Goal: Task Accomplishment & Management: Complete application form

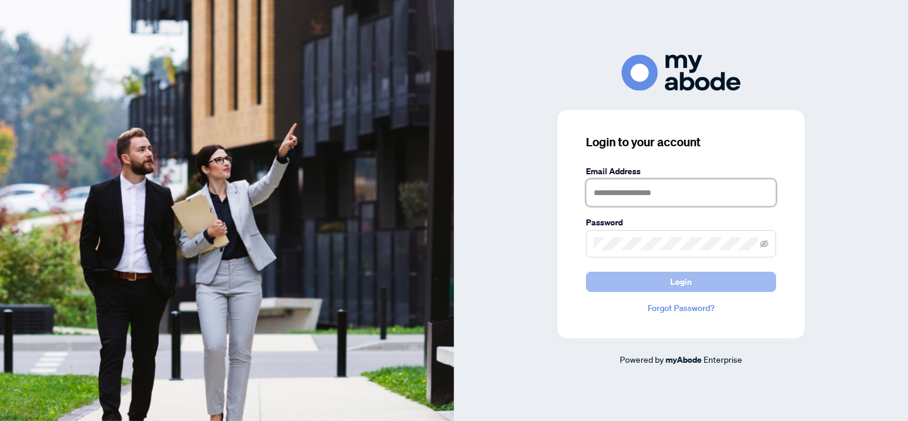
type input "**********"
click at [639, 281] on button "Login" at bounding box center [681, 282] width 190 height 20
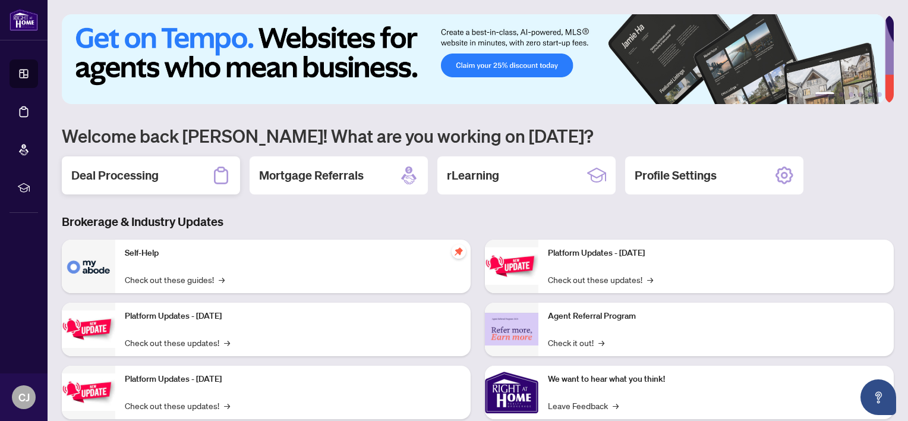
click at [157, 167] on h2 "Deal Processing" at bounding box center [114, 175] width 87 height 17
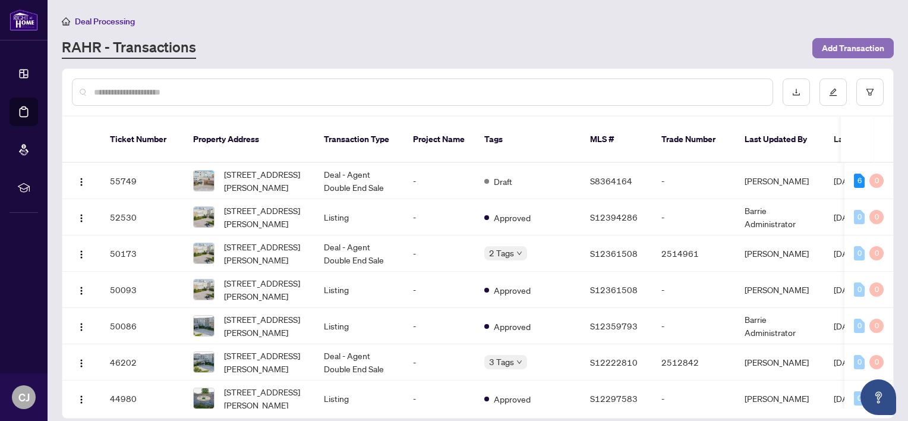
click at [825, 45] on span "Add Transaction" at bounding box center [853, 48] width 62 height 19
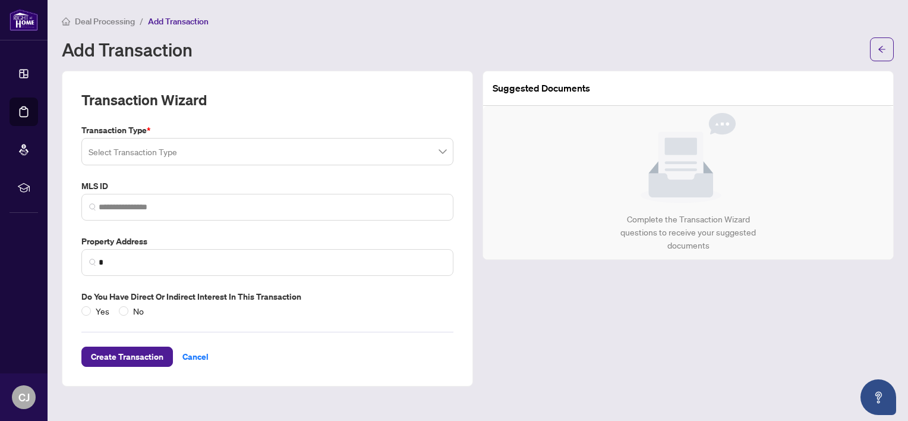
click at [226, 150] on input "search" at bounding box center [262, 153] width 347 height 26
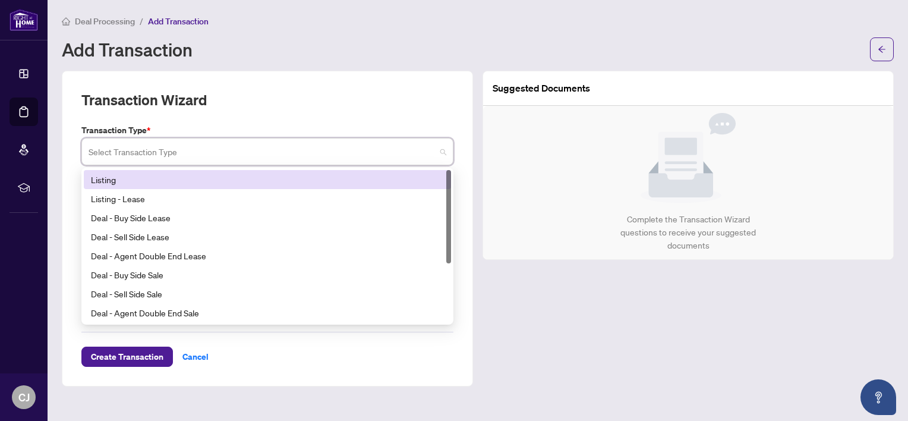
click at [138, 176] on div "Listing" at bounding box center [267, 179] width 353 height 13
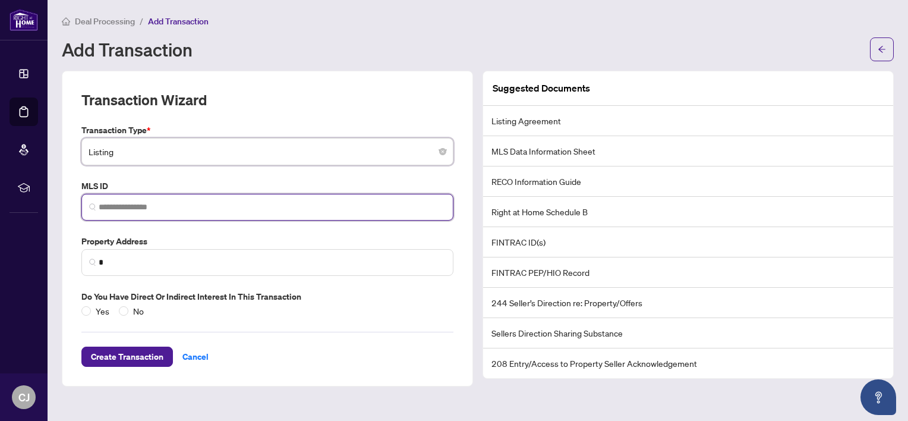
click at [133, 207] on input "search" at bounding box center [272, 207] width 347 height 12
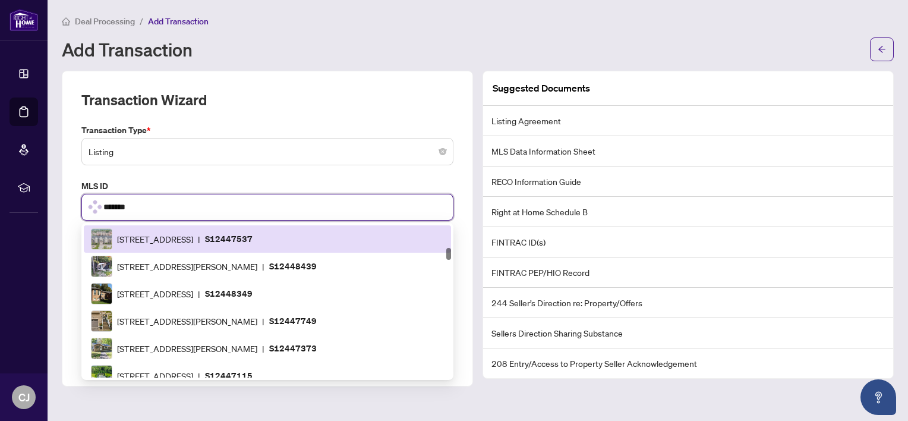
scroll to position [516, 0]
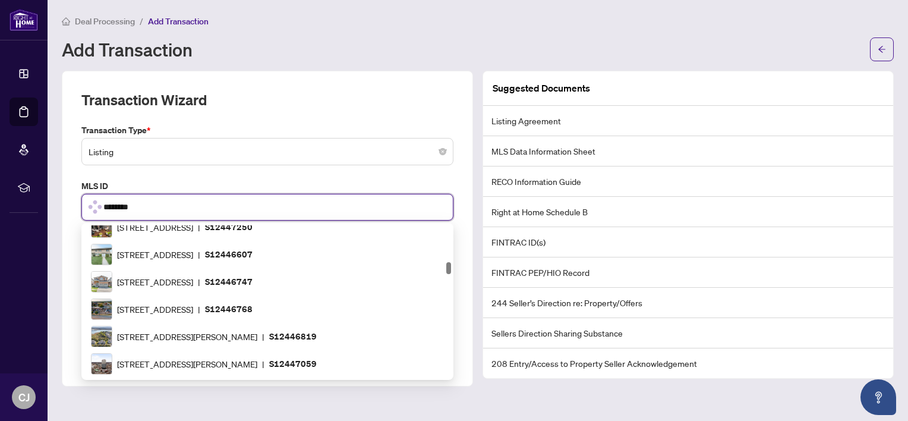
type input "*********"
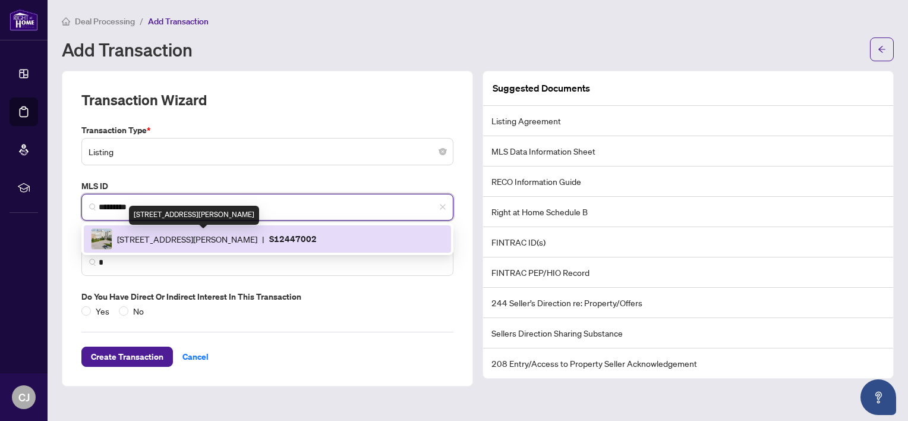
click at [143, 243] on span "[STREET_ADDRESS][PERSON_NAME]" at bounding box center [187, 238] width 140 height 13
type input "**********"
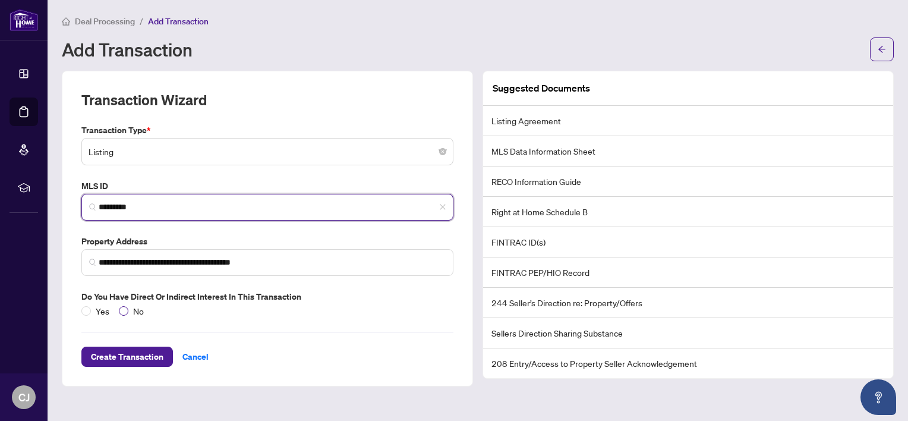
type input "*********"
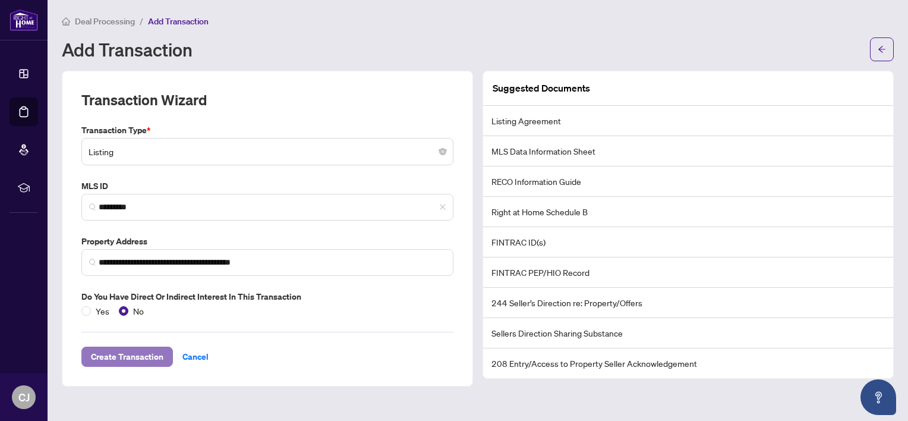
click at [125, 355] on span "Create Transaction" at bounding box center [127, 356] width 73 height 19
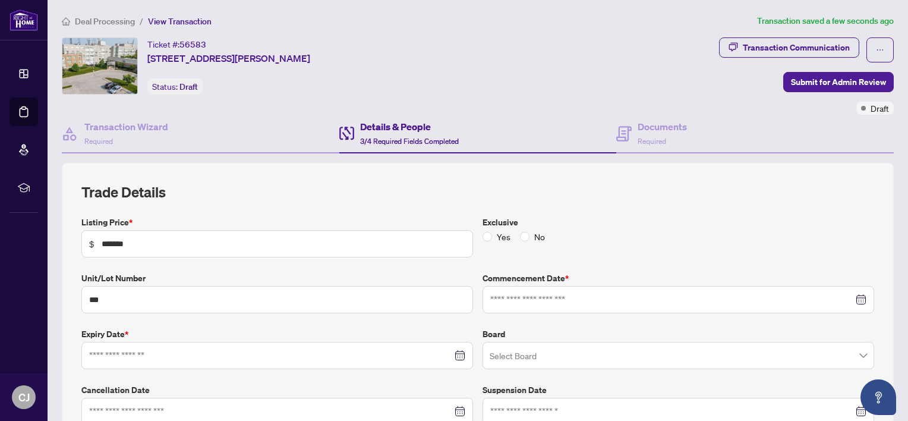
type input "**********"
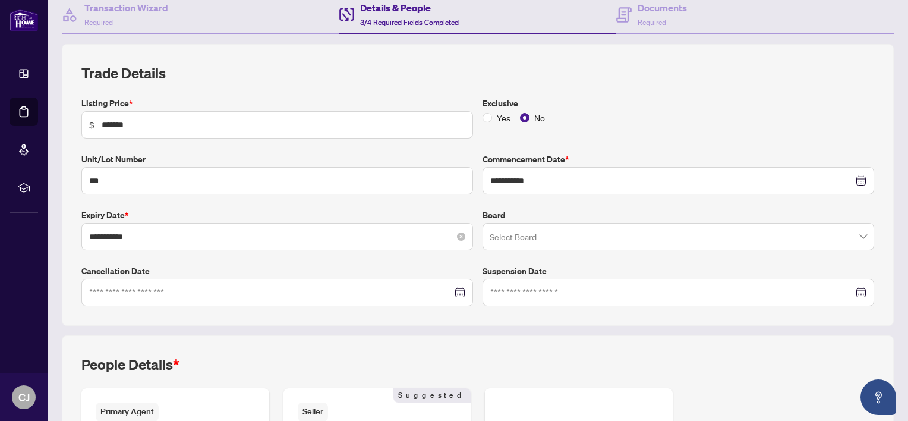
scroll to position [178, 0]
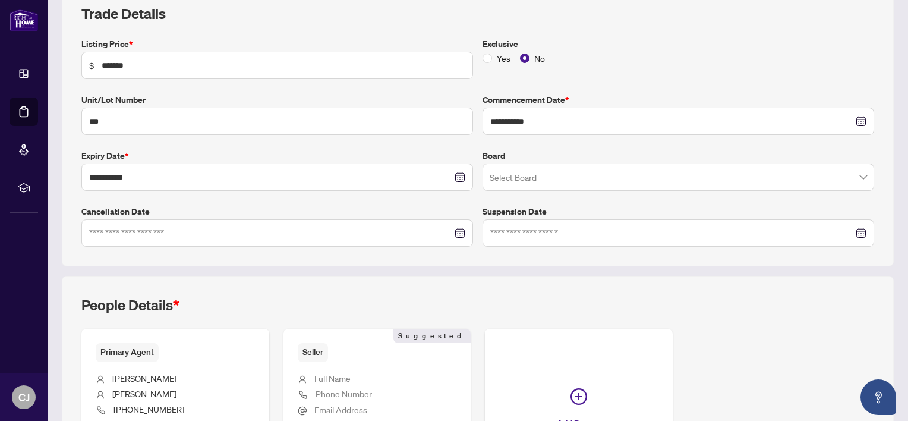
click at [525, 172] on input "search" at bounding box center [673, 179] width 367 height 26
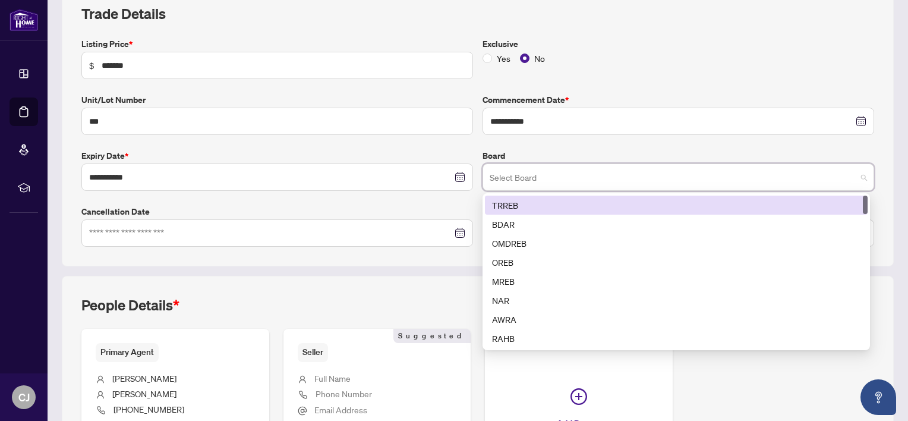
click at [512, 203] on div "TRREB" at bounding box center [676, 204] width 368 height 13
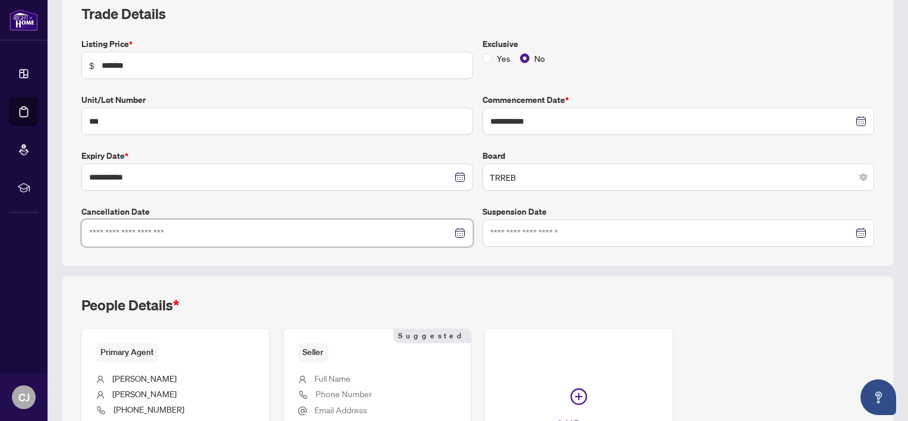
click at [174, 232] on input at bounding box center [270, 232] width 363 height 13
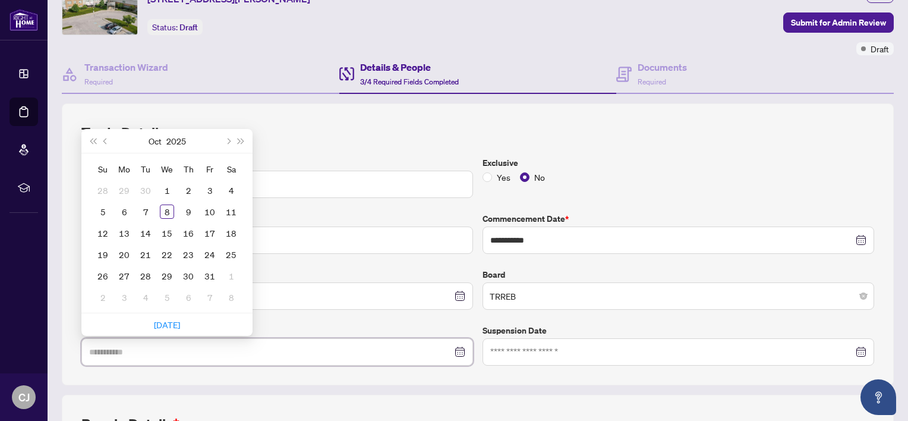
type input "**********"
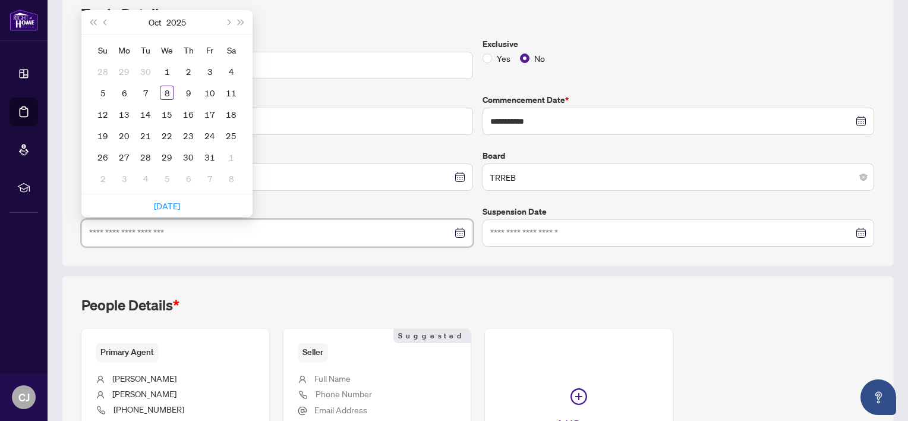
scroll to position [297, 0]
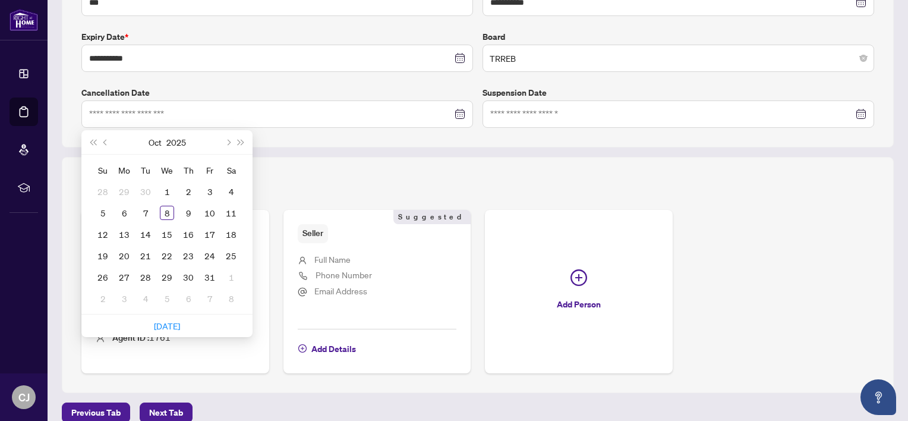
click at [575, 192] on div "People Details *" at bounding box center [477, 193] width 793 height 33
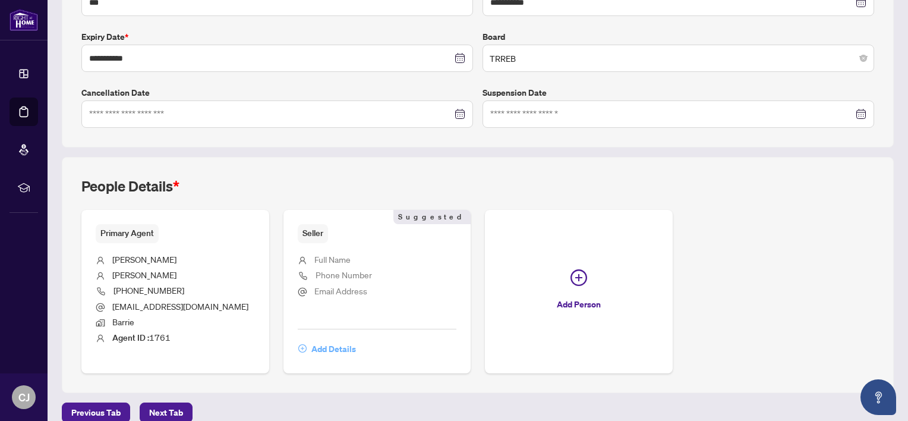
click at [321, 340] on span "Add Details" at bounding box center [333, 348] width 45 height 19
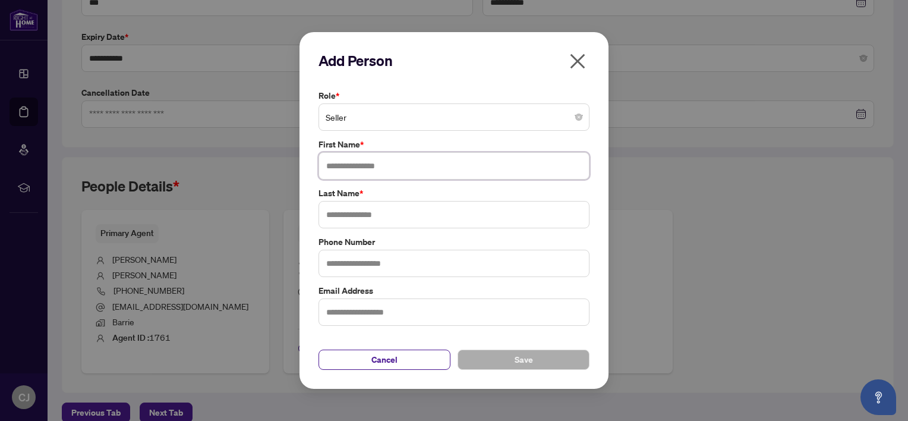
click at [439, 173] on input "text" at bounding box center [454, 165] width 271 height 27
type input "*********"
click at [415, 218] on input "text" at bounding box center [454, 214] width 271 height 27
type input "*******"
click at [405, 259] on input "text" at bounding box center [454, 263] width 271 height 27
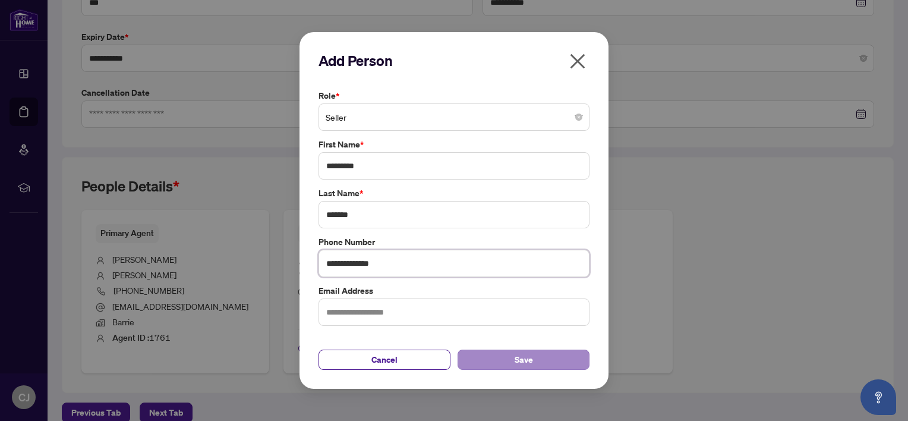
type input "**********"
click at [477, 352] on button "Save" at bounding box center [524, 359] width 132 height 20
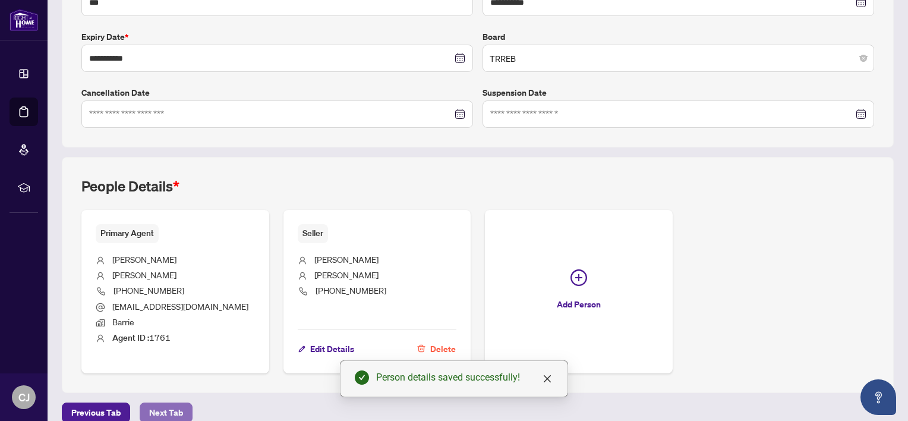
click at [159, 406] on span "Next Tab" at bounding box center [166, 412] width 34 height 19
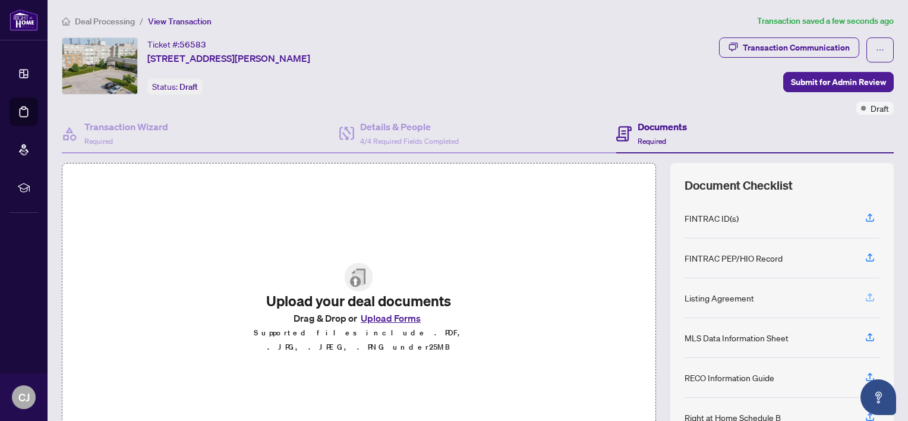
click at [865, 292] on icon "button" at bounding box center [870, 297] width 11 height 11
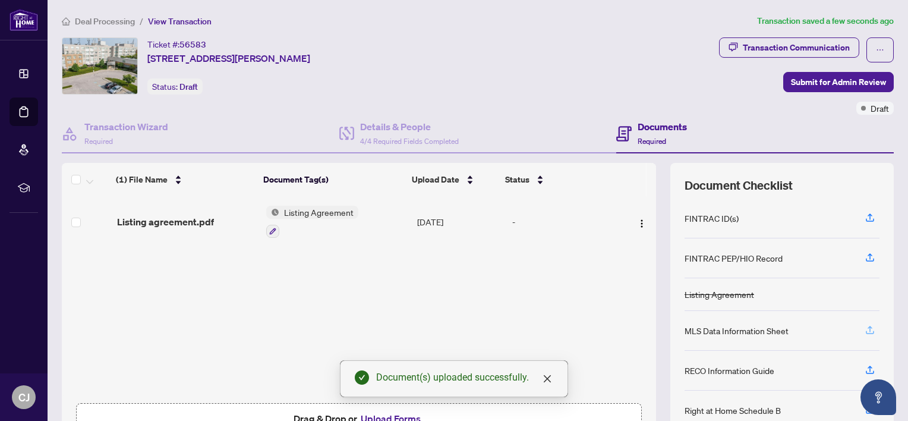
click at [865, 324] on icon "button" at bounding box center [870, 329] width 11 height 11
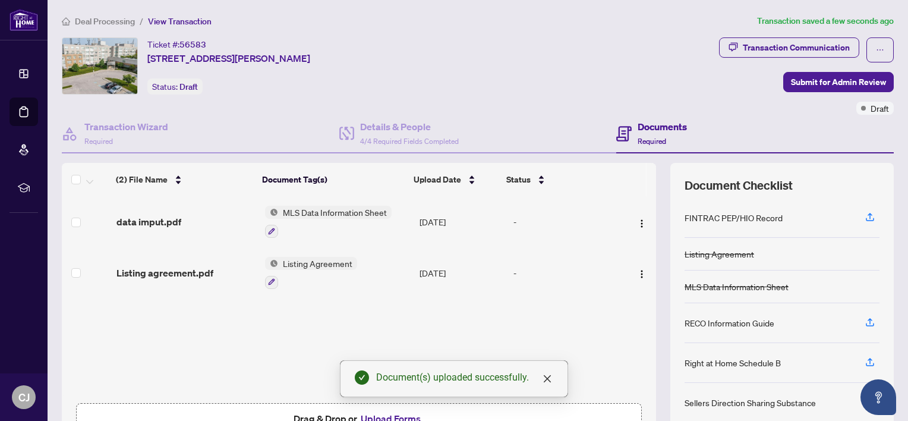
scroll to position [59, 0]
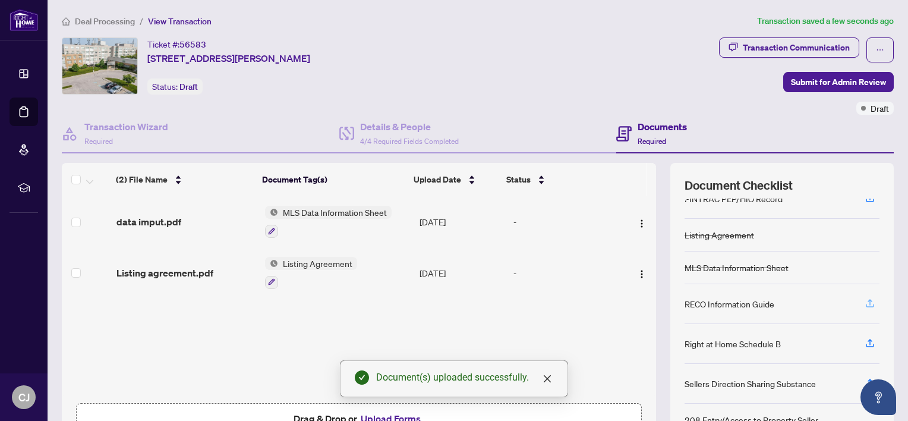
click at [865, 300] on icon "button" at bounding box center [870, 303] width 11 height 11
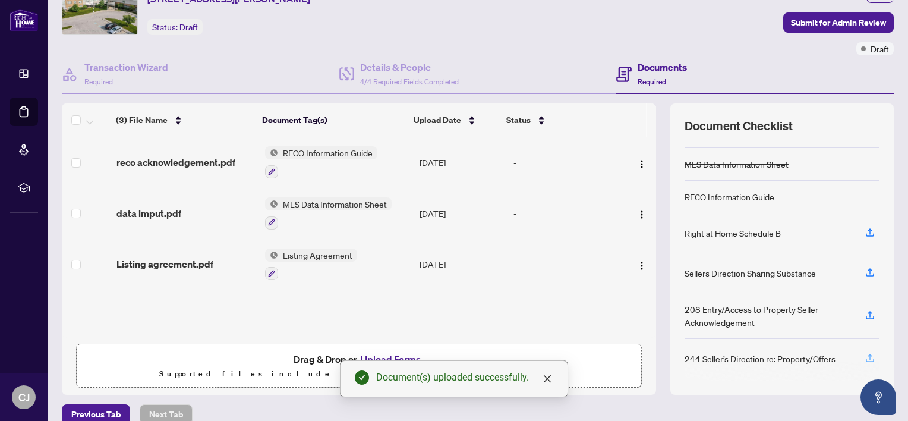
click at [865, 352] on icon "button" at bounding box center [870, 357] width 11 height 11
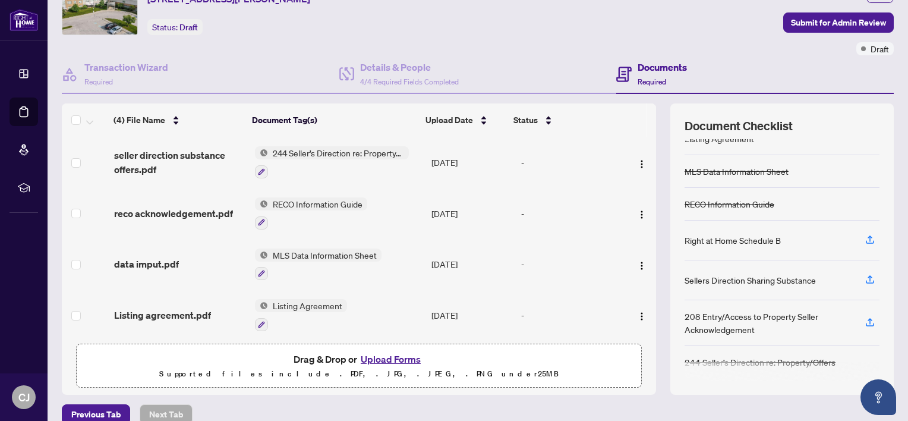
scroll to position [75, 0]
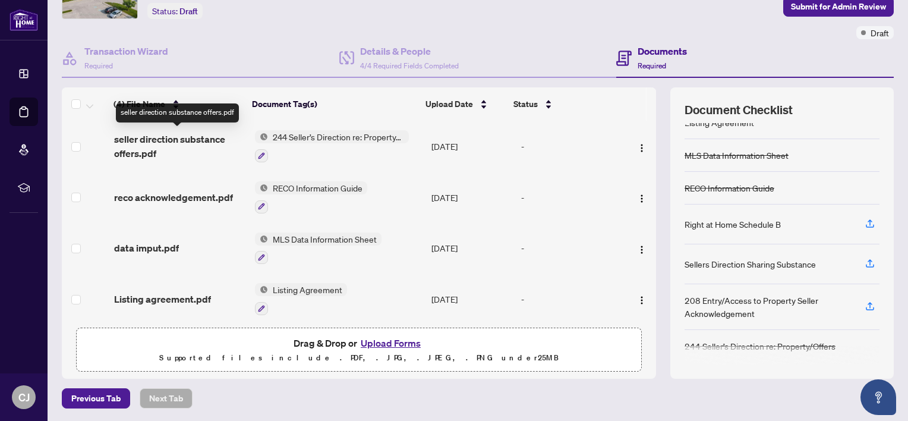
click at [187, 135] on span "seller direction substance offers.pdf" at bounding box center [179, 146] width 131 height 29
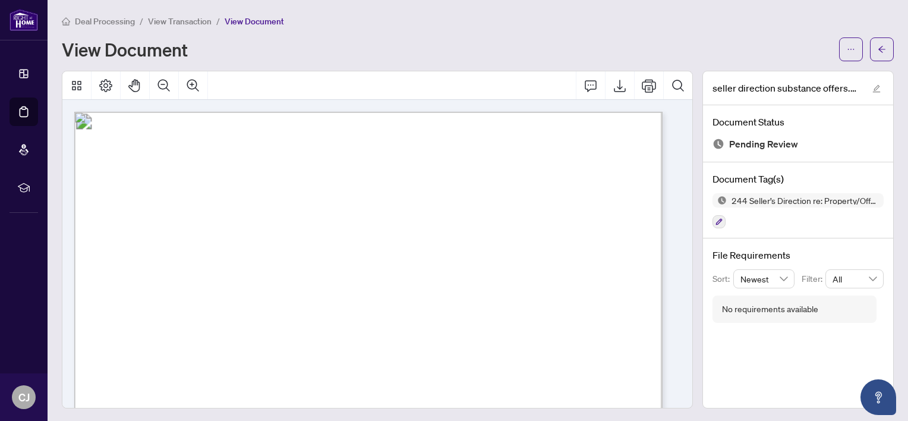
click at [177, 21] on span "View Transaction" at bounding box center [180, 21] width 64 height 11
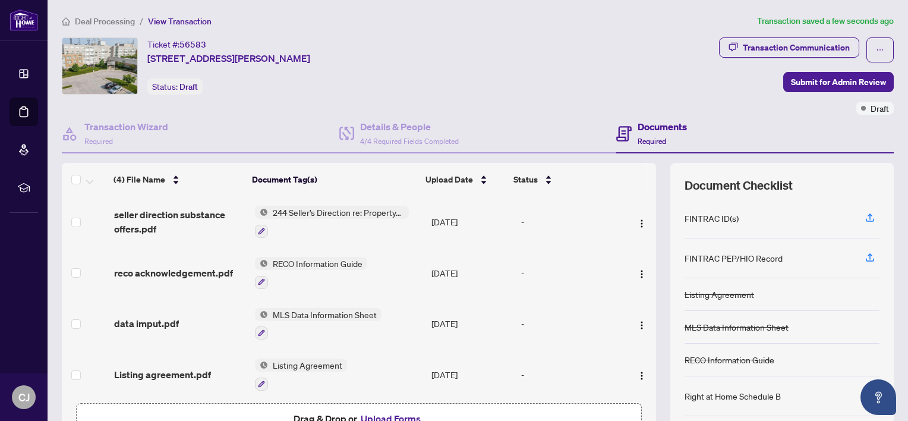
click at [322, 209] on span "244 Seller’s Direction re: Property/Offers" at bounding box center [338, 212] width 141 height 13
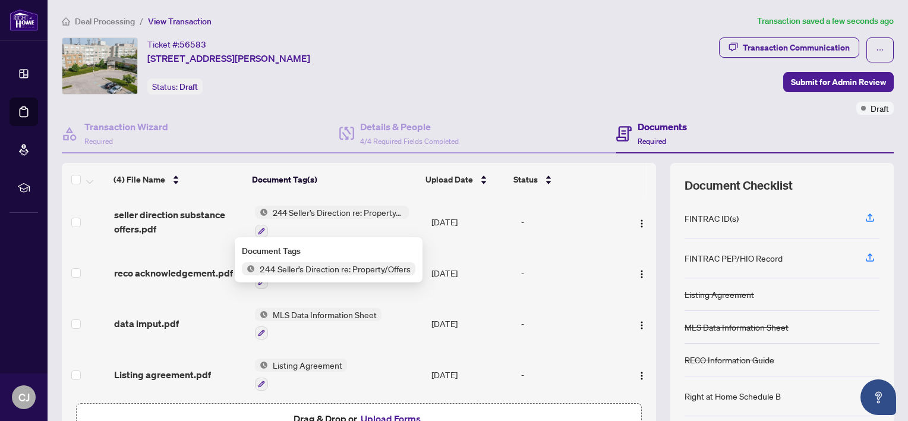
click at [285, 264] on span "244 Seller’s Direction re: Property/Offers" at bounding box center [335, 268] width 160 height 13
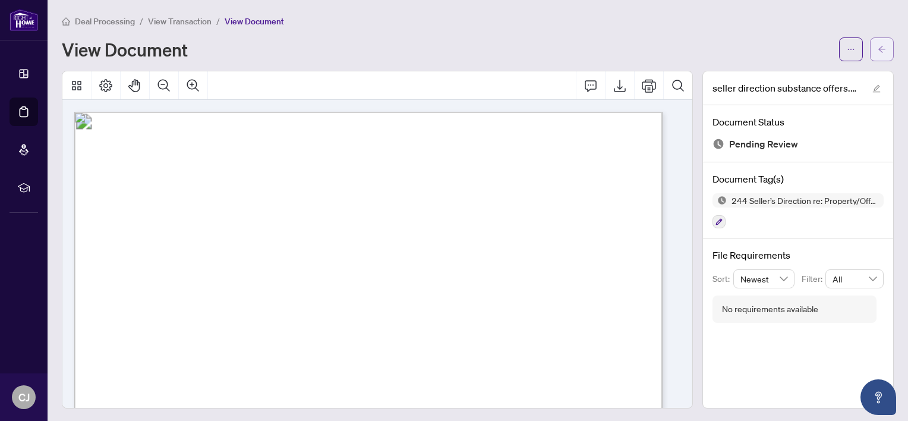
click at [878, 48] on icon "arrow-left" at bounding box center [882, 49] width 8 height 8
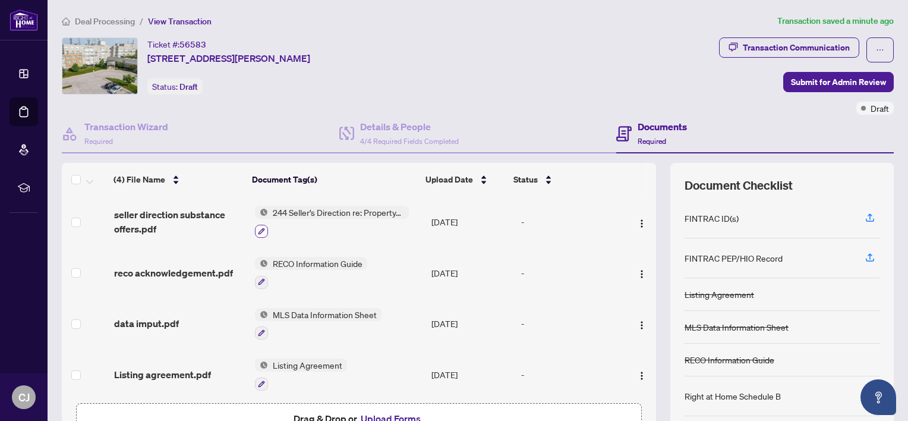
click at [258, 228] on icon "button" at bounding box center [261, 231] width 7 height 7
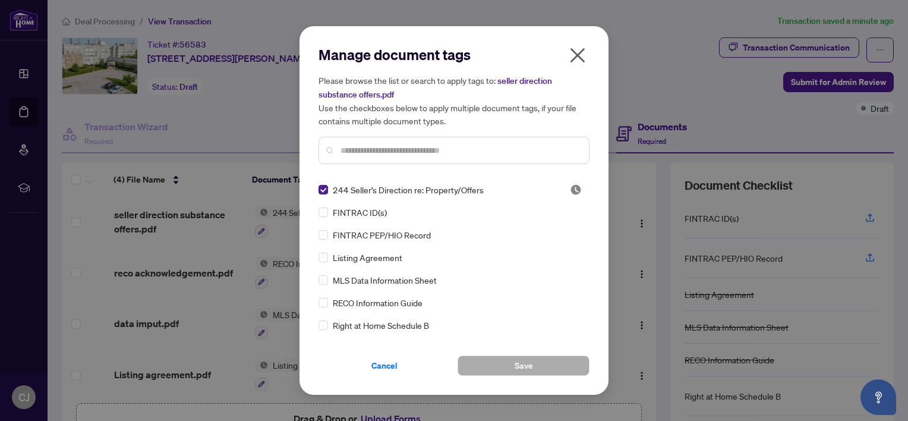
click at [363, 148] on input "text" at bounding box center [460, 150] width 239 height 13
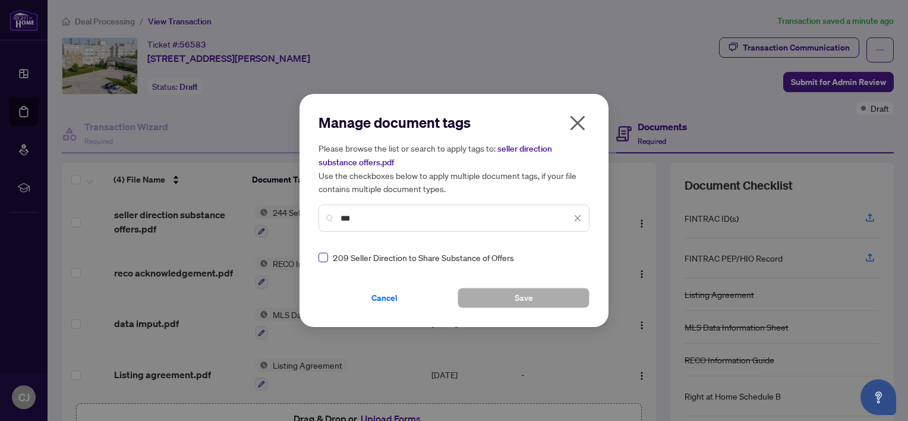
type input "***"
click at [510, 297] on button "Save" at bounding box center [524, 298] width 132 height 20
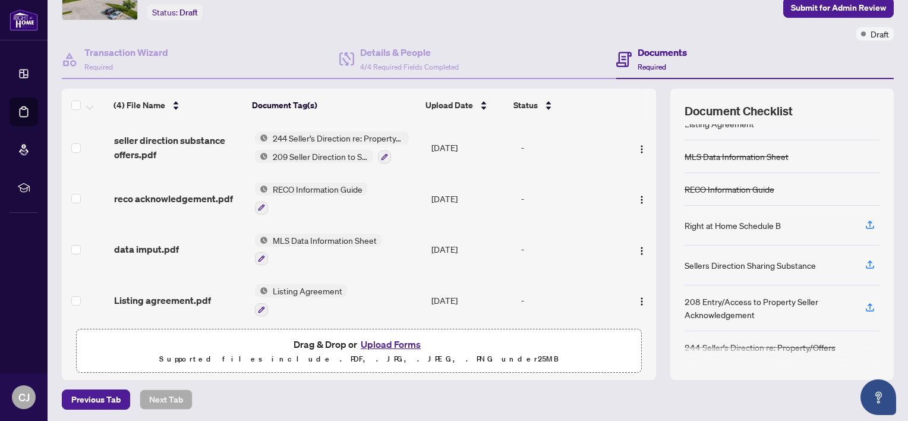
scroll to position [75, 0]
click at [865, 258] on icon "button" at bounding box center [870, 263] width 11 height 11
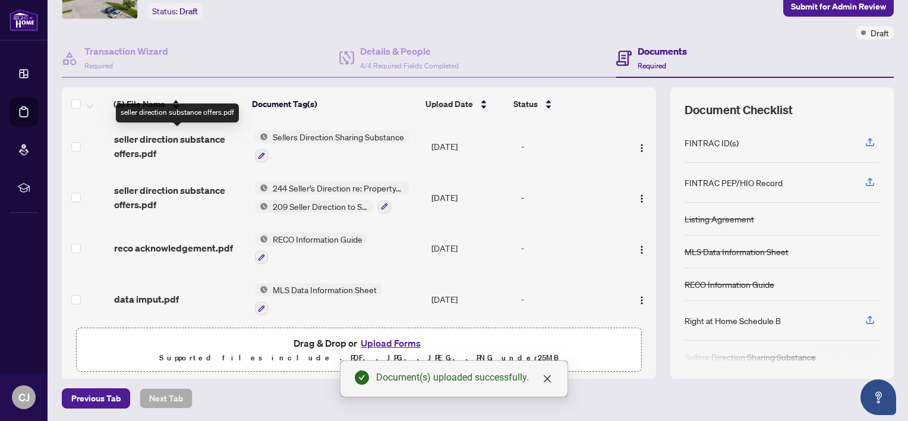
click at [179, 138] on span "seller direction substance offers.pdf" at bounding box center [179, 146] width 131 height 29
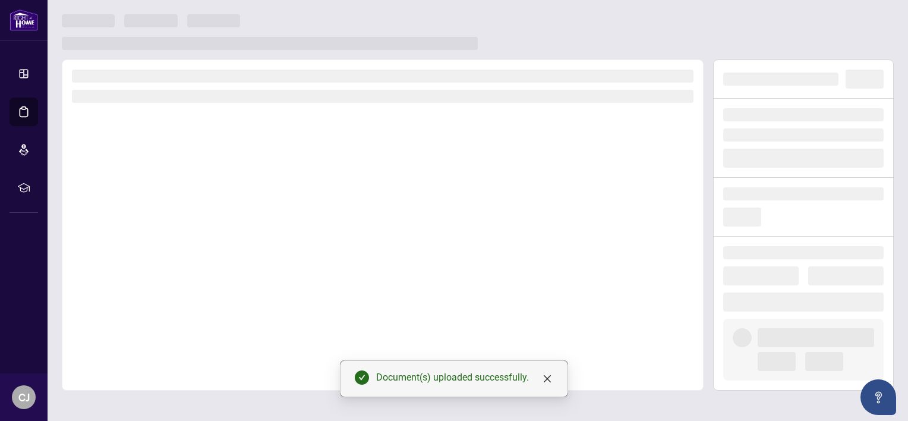
click at [179, 138] on div at bounding box center [383, 224] width 642 height 331
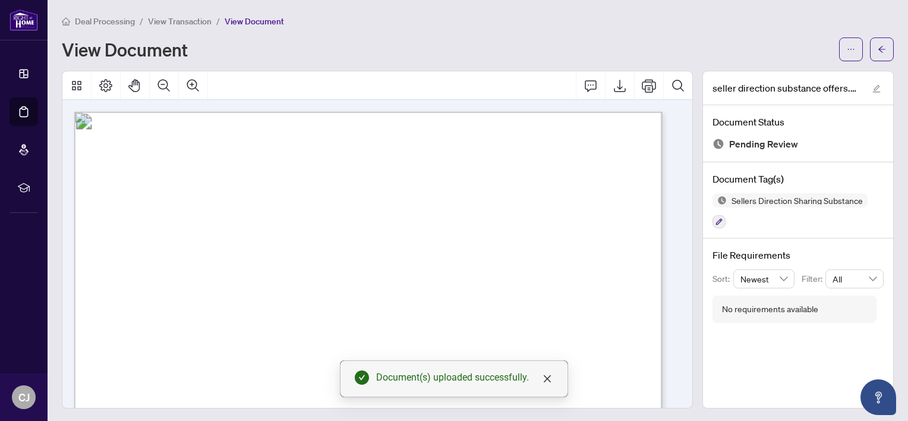
click at [178, 23] on span "View Transaction" at bounding box center [180, 21] width 64 height 11
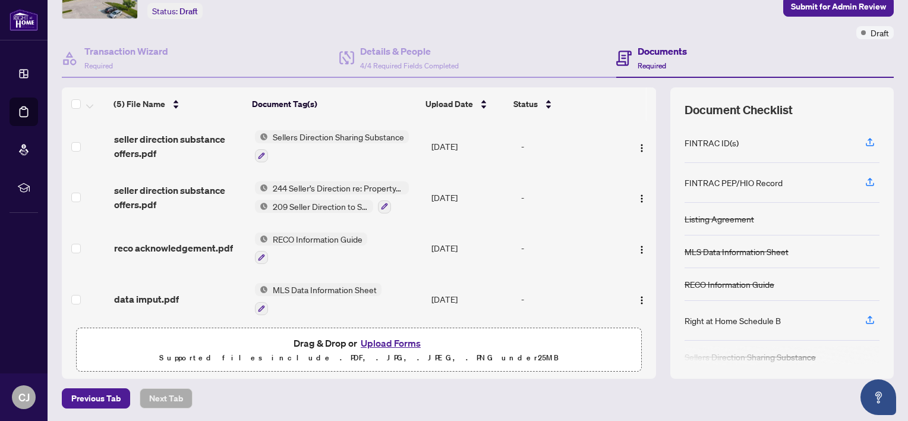
scroll to position [16, 0]
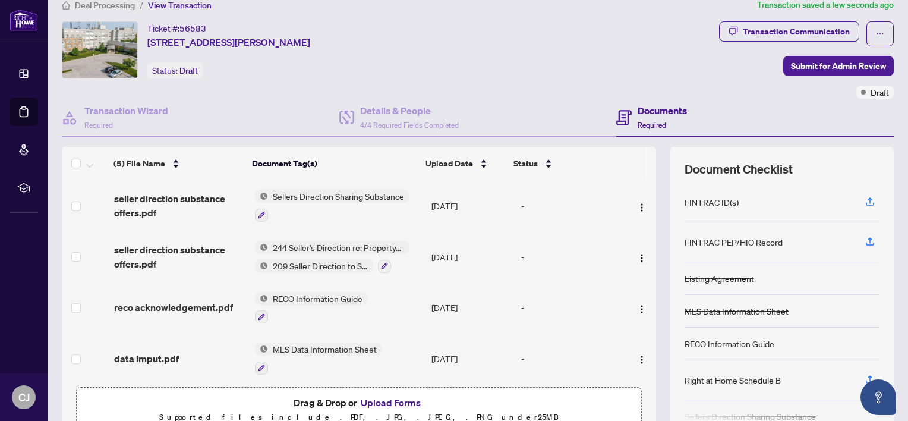
click at [393, 397] on button "Upload Forms" at bounding box center [390, 402] width 67 height 15
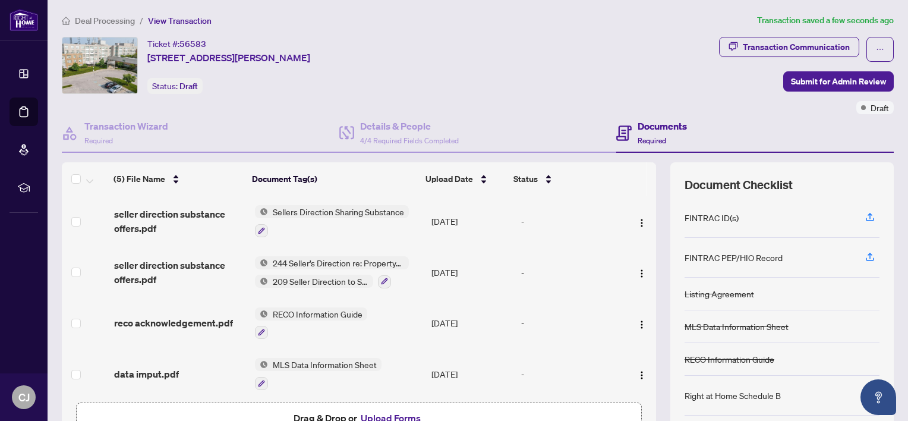
scroll to position [0, 0]
click at [831, 83] on span "Submit for Admin Review" at bounding box center [838, 82] width 95 height 19
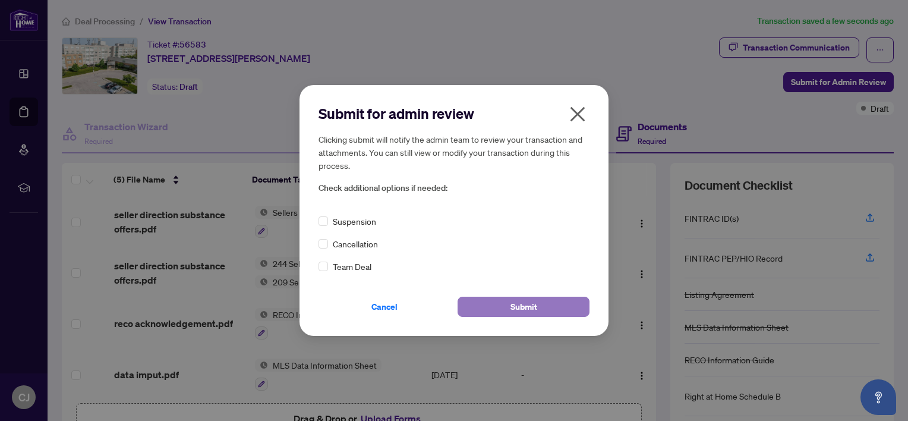
click at [542, 302] on button "Submit" at bounding box center [524, 307] width 132 height 20
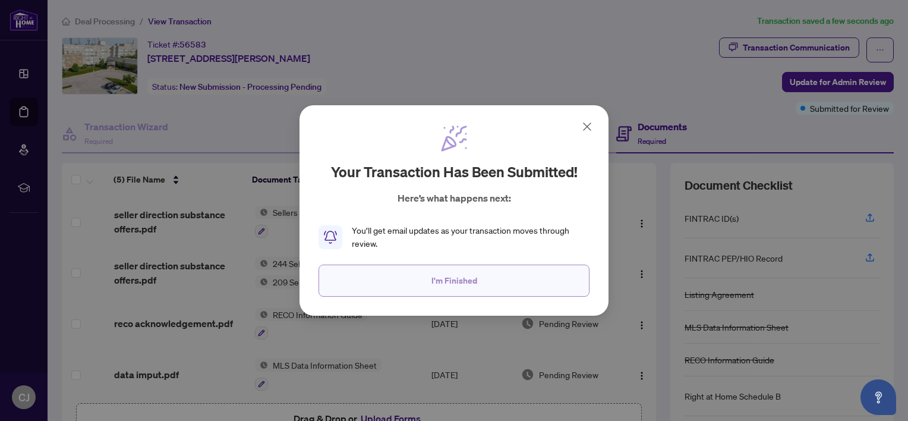
click at [472, 280] on span "I'm Finished" at bounding box center [454, 280] width 46 height 19
